Goal: Communication & Community: Share content

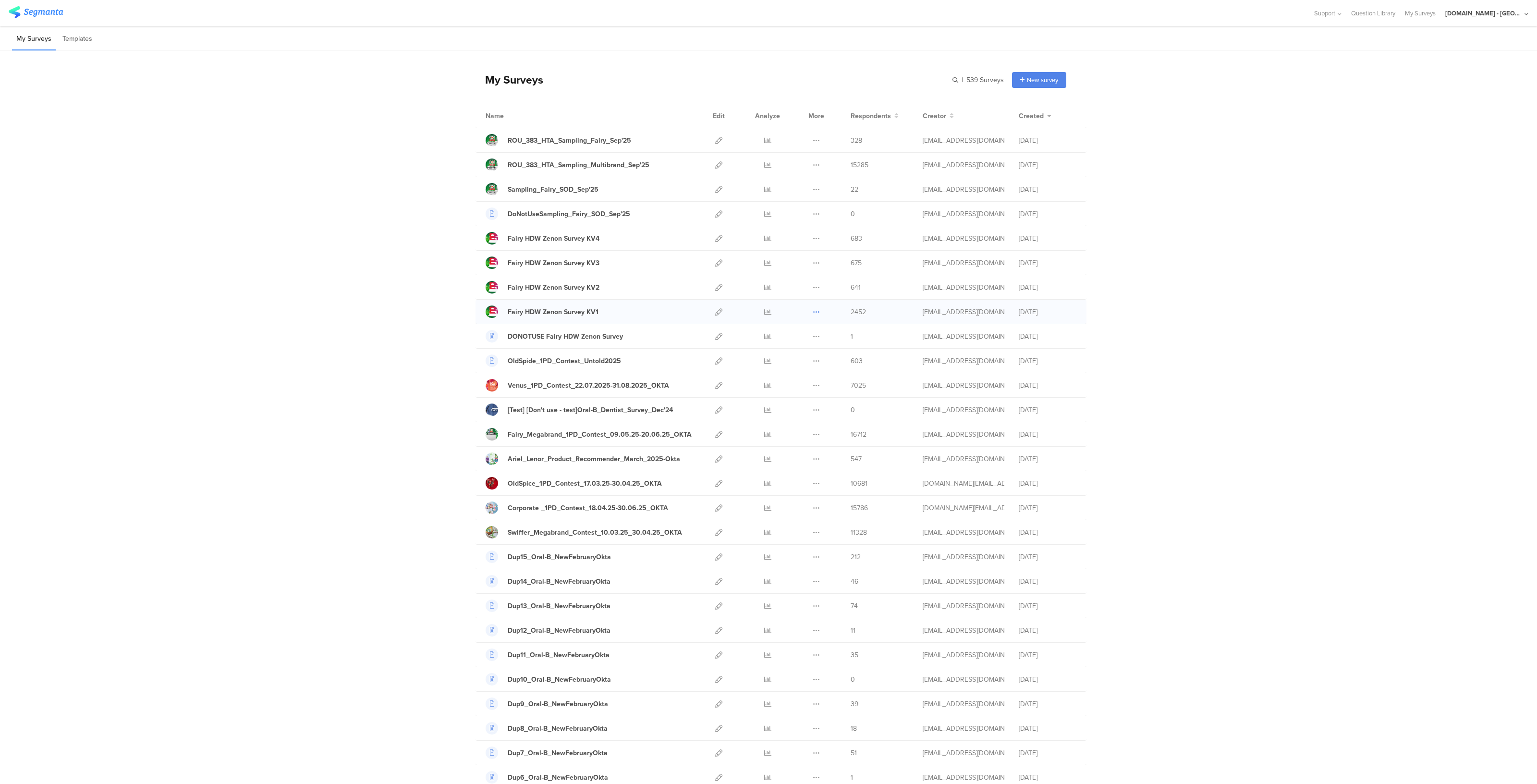
click at [813, 311] on icon at bounding box center [816, 312] width 7 height 7
click at [765, 312] on icon at bounding box center [768, 312] width 7 height 7
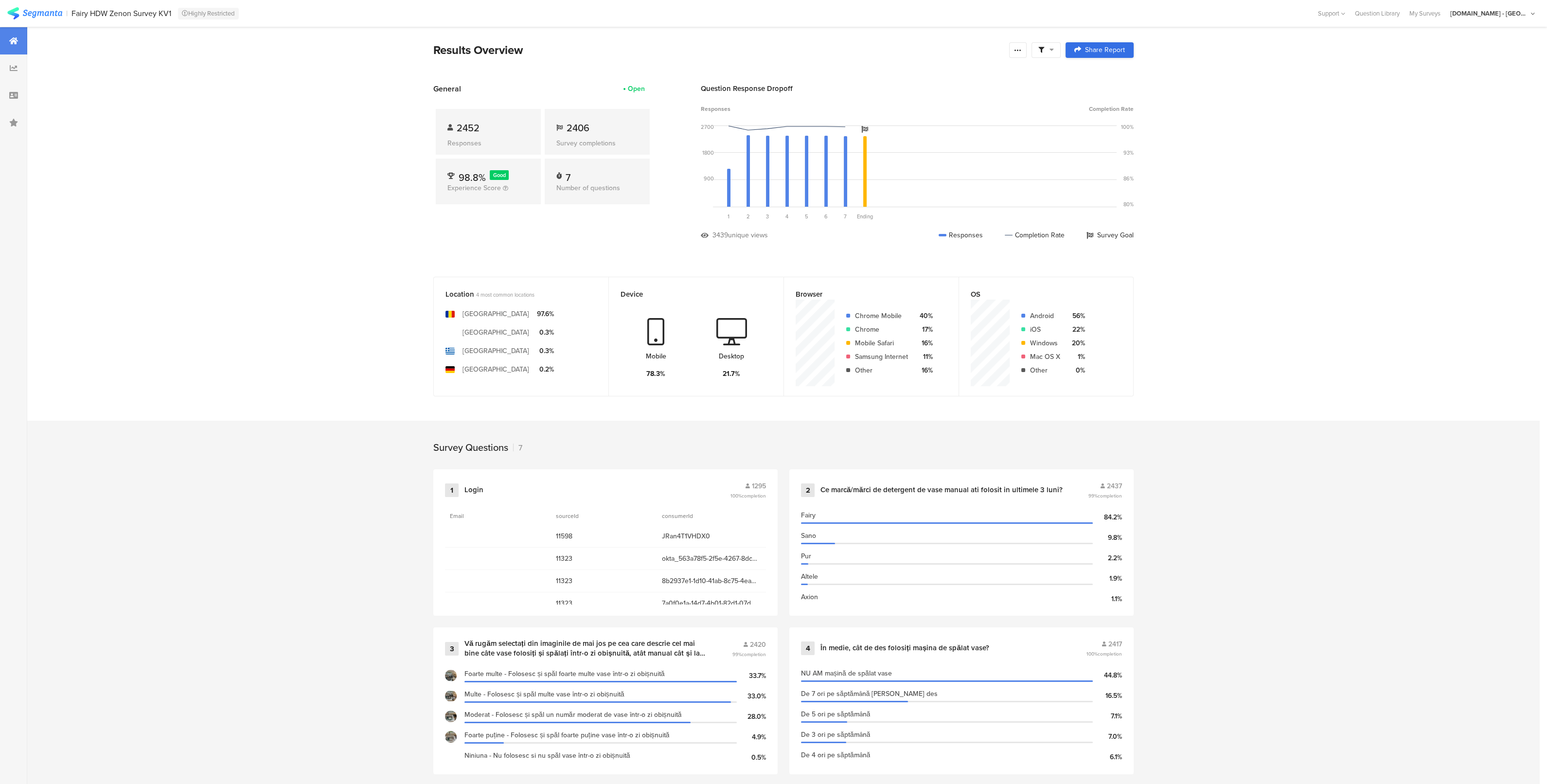
click at [1116, 43] on link "Share Report" at bounding box center [1100, 50] width 68 height 16
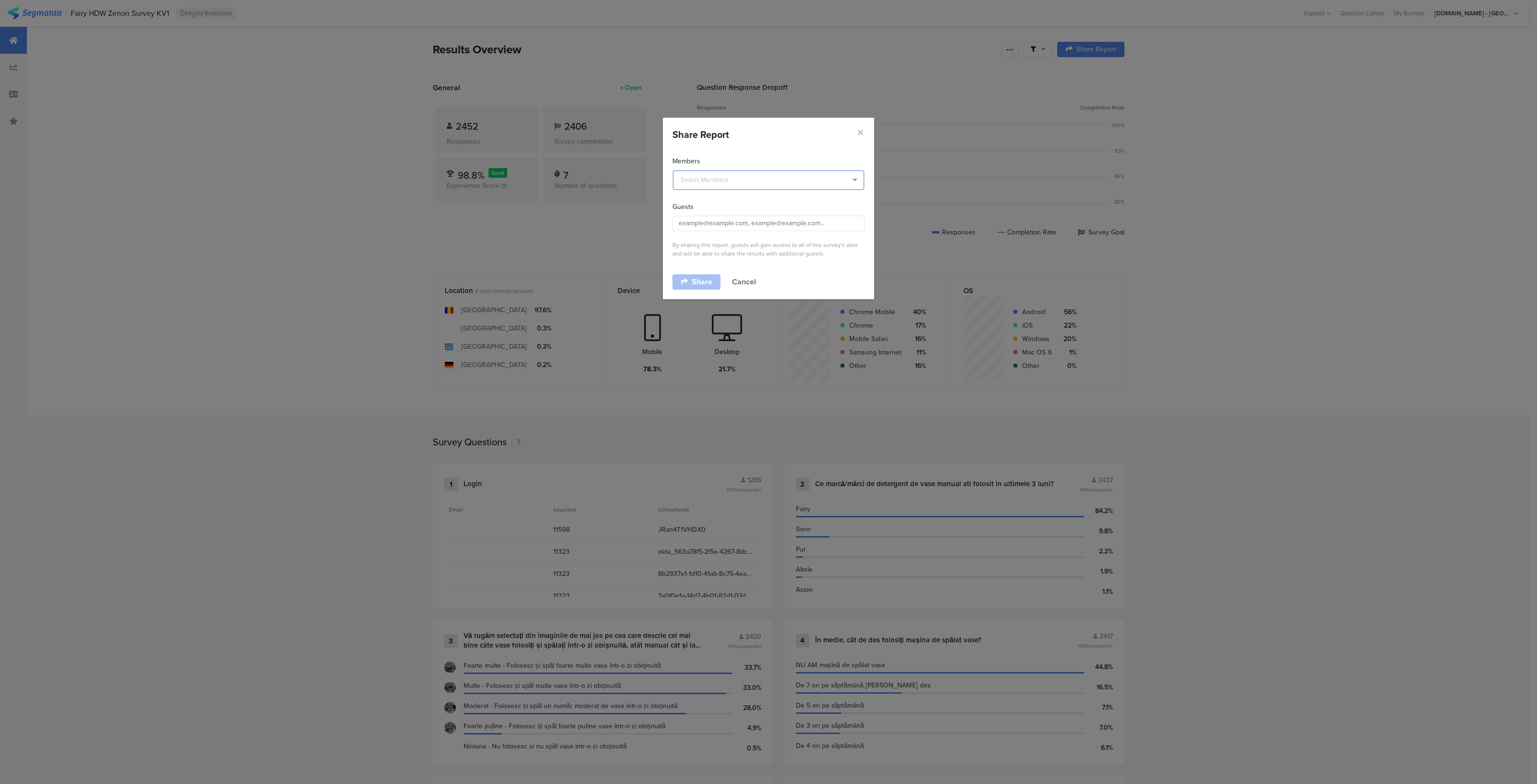
click at [693, 184] on input "dialog" at bounding box center [768, 180] width 191 height 19
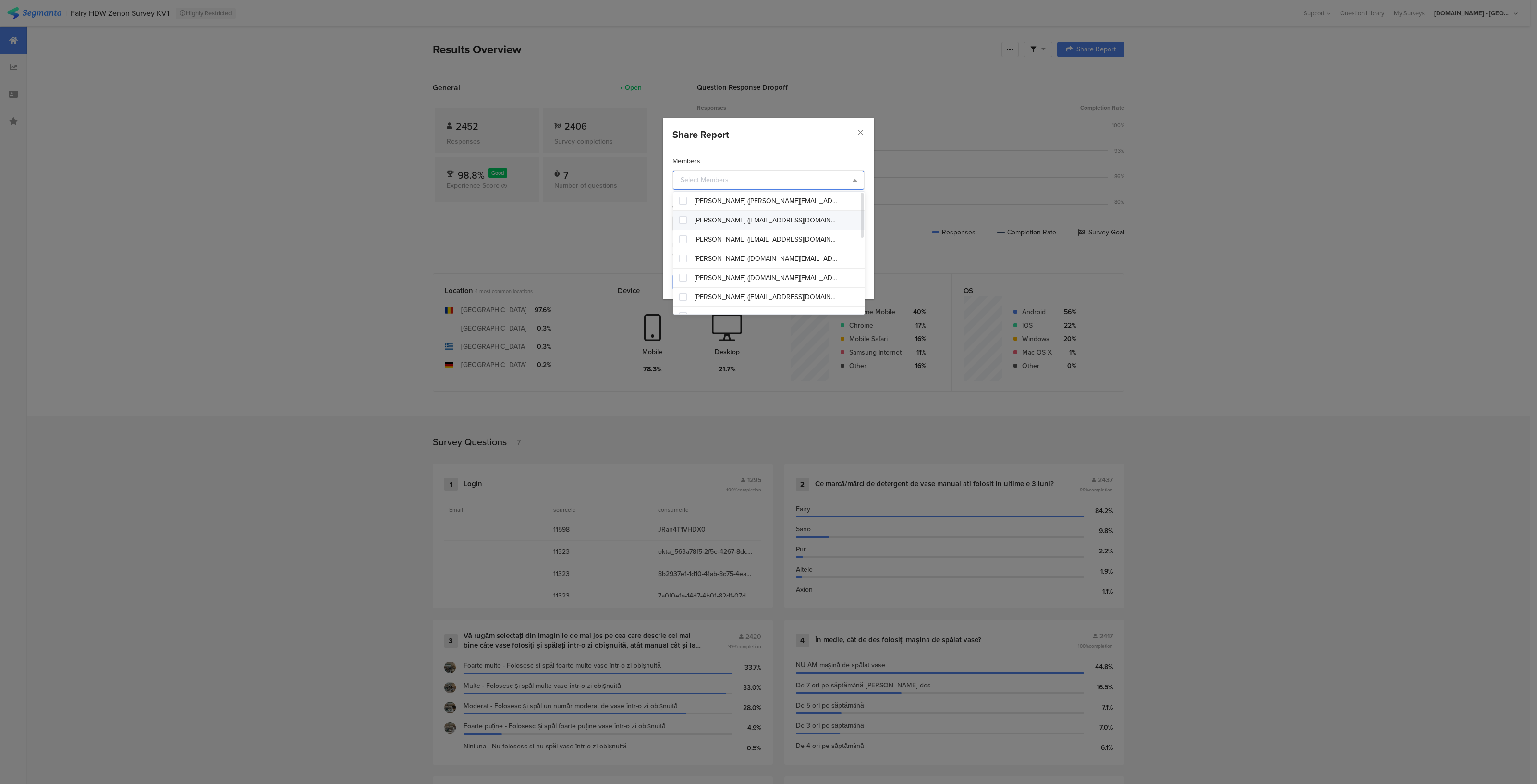
click at [716, 217] on span "Costinel Filip (filip.c@pg.com)" at bounding box center [767, 220] width 144 height 10
click at [769, 141] on div "Share Report" at bounding box center [768, 134] width 192 height 15
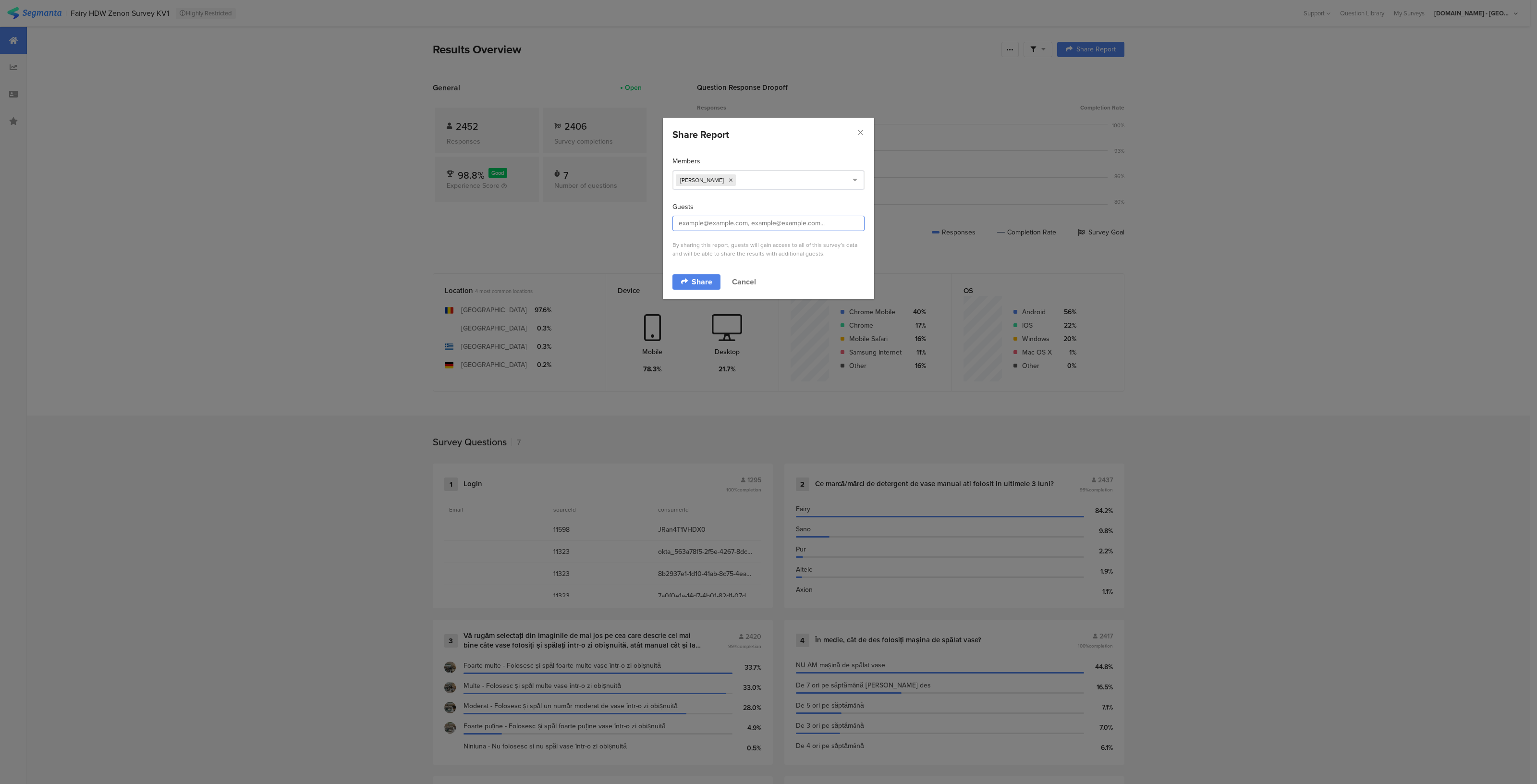
click at [714, 223] on input "dialog" at bounding box center [768, 223] width 192 height 15
click at [694, 284] on span "Share" at bounding box center [702, 281] width 21 height 8
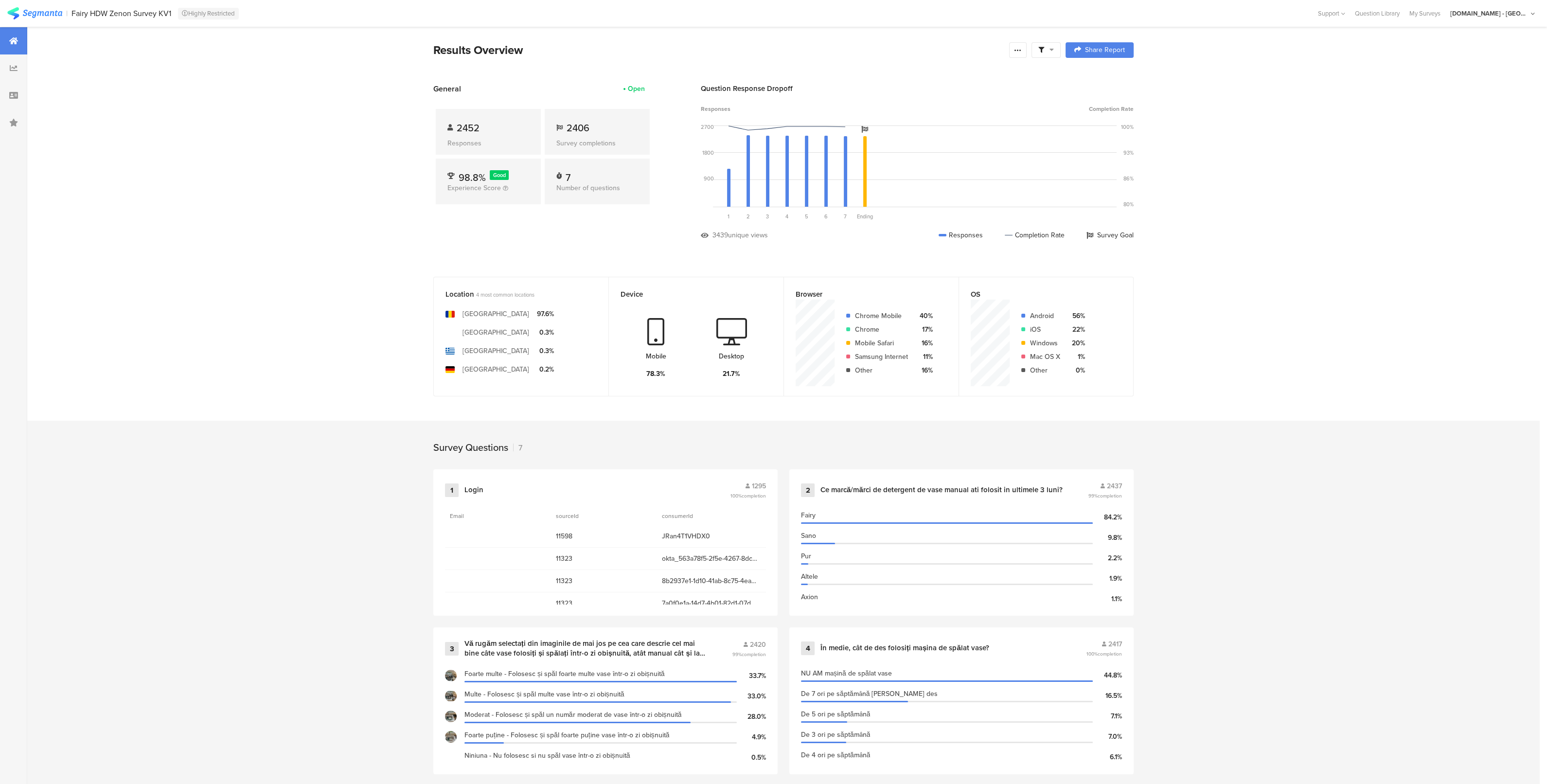
click at [1054, 47] on icon at bounding box center [1052, 50] width 4 height 7
click at [1022, 47] on icon at bounding box center [1017, 50] width 8 height 8
click at [922, 150] on span "Export Results" at bounding box center [917, 148] width 44 height 10
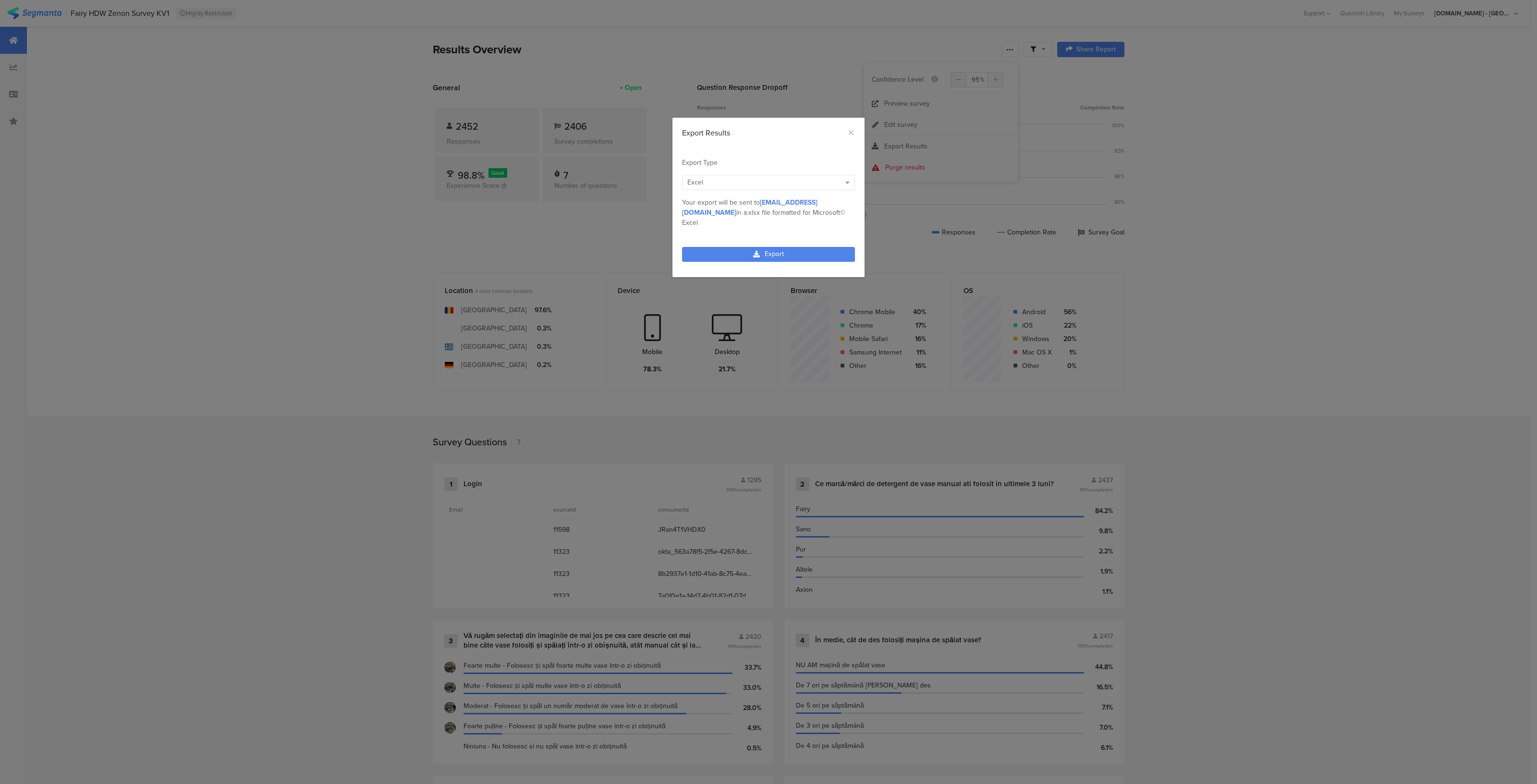
click at [755, 186] on div "Excel" at bounding box center [764, 182] width 153 height 10
click at [718, 210] on div "Excel" at bounding box center [768, 206] width 162 height 10
click at [747, 247] on link "Export" at bounding box center [768, 254] width 173 height 15
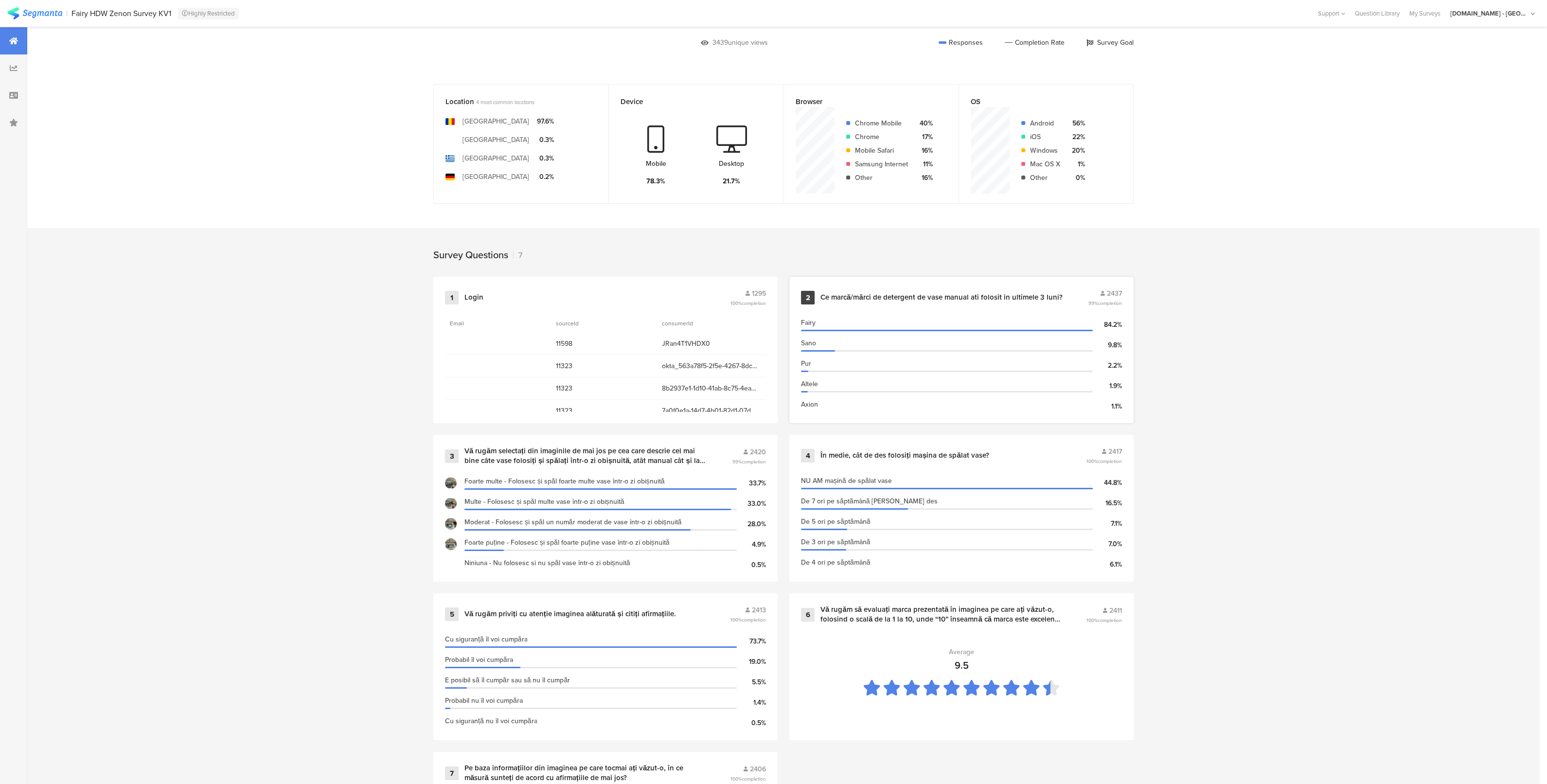
scroll to position [194, 0]
drag, startPoint x: 945, startPoint y: 308, endPoint x: 1209, endPoint y: 215, distance: 279.9
click at [1209, 215] on section "Location 4 most common locations Romania United States of America Greece German…" at bounding box center [783, 500] width 1513 height 836
